Goal: Transaction & Acquisition: Obtain resource

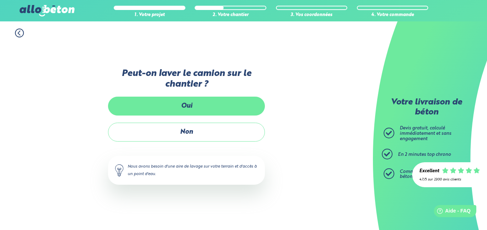
click at [172, 108] on label "Oui" at bounding box center [186, 106] width 157 height 19
click at [0, 0] on input "Oui" at bounding box center [0, 0] width 0 height 0
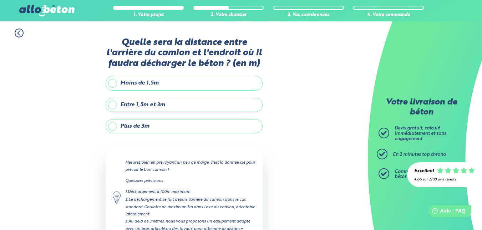
click at [116, 104] on label "Entre 1,5m et 3m" at bounding box center [184, 105] width 157 height 14
click at [0, 0] on input "Entre 1,5m et 3m" at bounding box center [0, 0] width 0 height 0
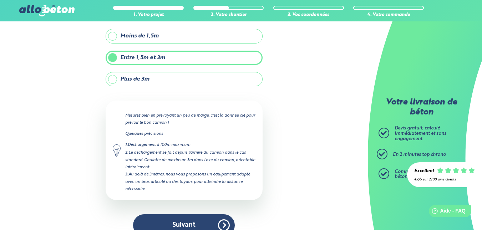
scroll to position [60, 0]
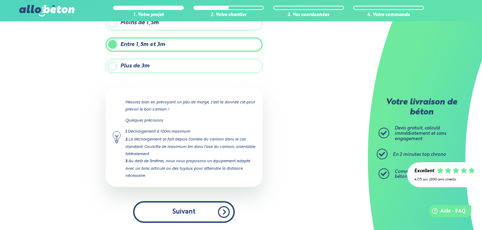
click at [187, 210] on button "Suivant" at bounding box center [184, 212] width 102 height 22
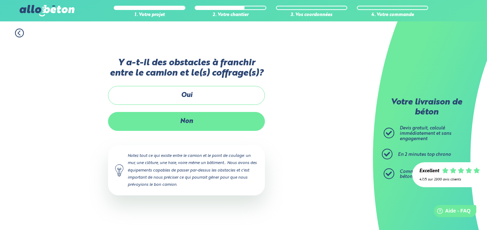
click at [200, 120] on label "Non" at bounding box center [186, 121] width 157 height 19
click at [0, 0] on input "Non" at bounding box center [0, 0] width 0 height 0
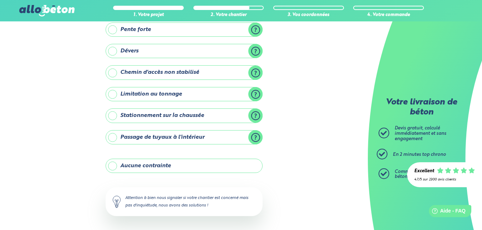
scroll to position [101, 0]
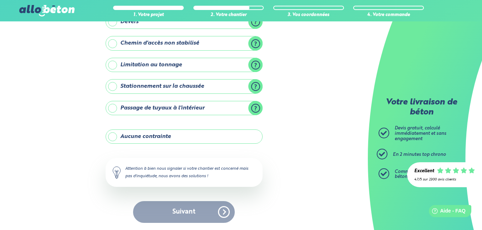
click at [184, 139] on label "Aucune contrainte" at bounding box center [184, 136] width 157 height 14
click at [0, 0] on input "Aucune contrainte" at bounding box center [0, 0] width 0 height 0
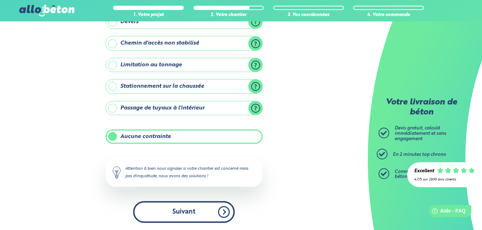
click at [195, 210] on button "Suivant" at bounding box center [184, 212] width 102 height 22
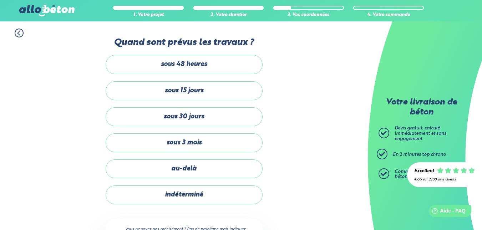
scroll to position [36, 0]
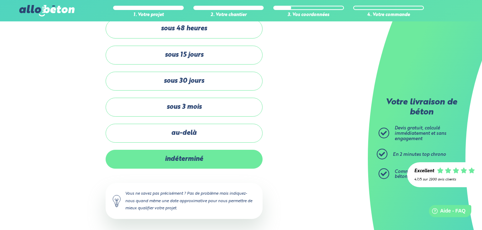
click at [188, 157] on label "indéterminé" at bounding box center [184, 159] width 157 height 19
click at [0, 0] on input "indéterminé" at bounding box center [0, 0] width 0 height 0
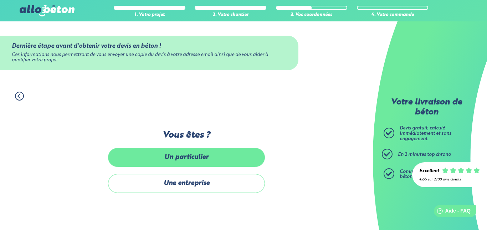
click at [193, 157] on label "Un particulier" at bounding box center [186, 157] width 157 height 19
click at [0, 0] on input "Un particulier" at bounding box center [0, 0] width 0 height 0
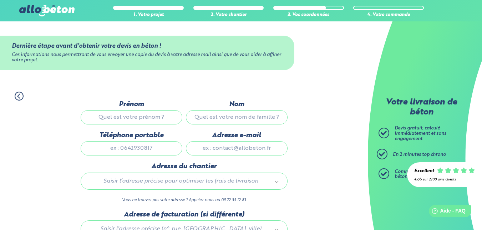
click at [133, 118] on input "Prénom" at bounding box center [132, 117] width 102 height 14
type input "[DEMOGRAPHIC_DATA]"
type input "BARTHOD"
type input "0612318054"
type input "[EMAIL_ADDRESS][DOMAIN_NAME]"
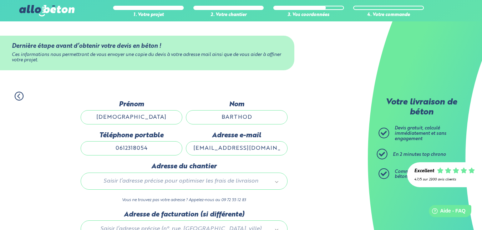
type input "[STREET_ADDRESS]"
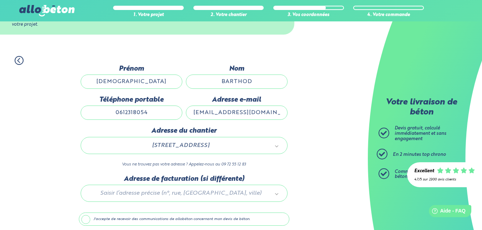
scroll to position [64, 0]
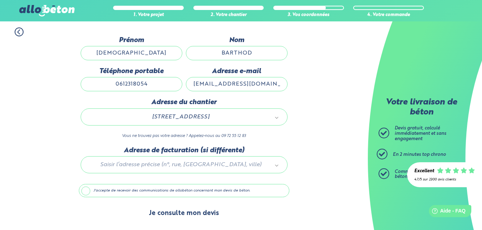
click at [181, 212] on button "Je consulte mon devis" at bounding box center [184, 213] width 85 height 18
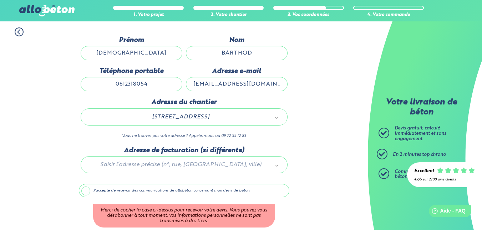
click at [87, 192] on label "J'accepte de recevoir des communications de allobéton concernant mon devis de b…" at bounding box center [184, 191] width 210 height 14
click at [0, 0] on input "J'accepte de recevoir des communications de allobéton concernant mon devis de b…" at bounding box center [0, 0] width 0 height 0
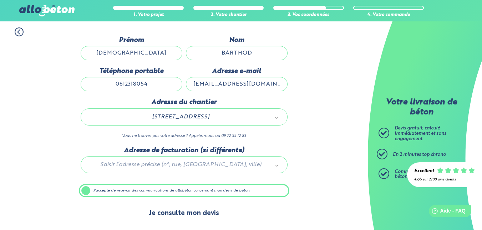
click at [174, 211] on button "Je consulte mon devis" at bounding box center [184, 213] width 85 height 18
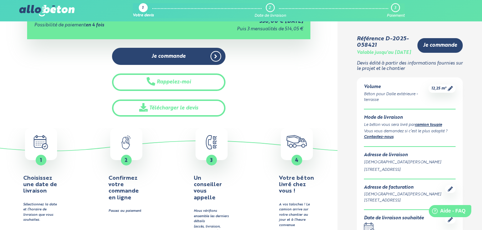
scroll to position [178, 0]
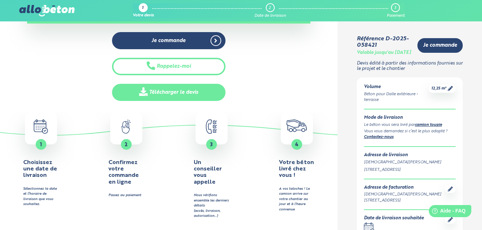
click at [188, 90] on link "Télécharger le devis" at bounding box center [168, 92] width 113 height 17
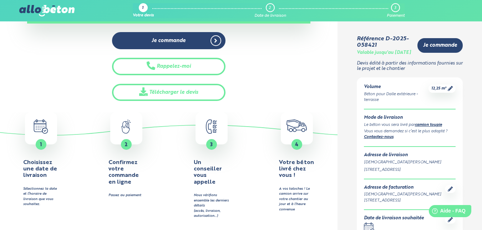
click at [27, 35] on div "Je commande Rappelez-moi Télécharger le devis" at bounding box center [168, 66] width 283 height 69
